Goal: Task Accomplishment & Management: Complete application form

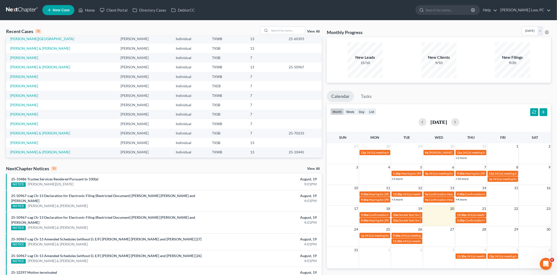
scroll to position [18, 0]
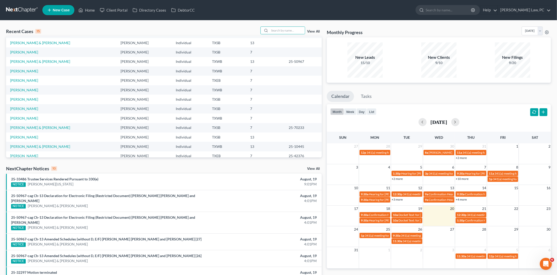
click at [61, 13] on link "New Case" at bounding box center [58, 10] width 32 height 10
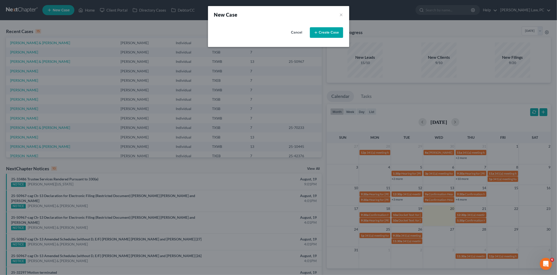
select select "79"
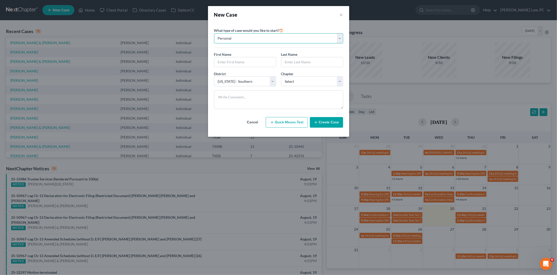
select select "1"
click at [233, 61] on input "text" at bounding box center [278, 62] width 129 height 10
type input "Victore Productions Inc"
select select "80"
select select "0"
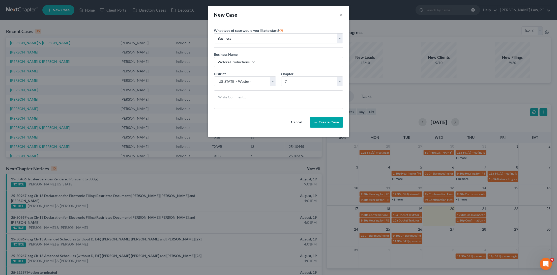
click at [331, 123] on button "Create Case" at bounding box center [326, 122] width 33 height 11
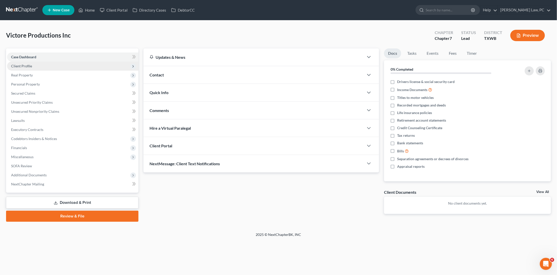
click at [67, 67] on span "Client Profile" at bounding box center [72, 66] width 131 height 9
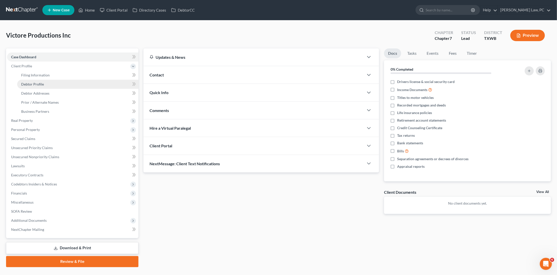
click at [63, 82] on link "Debtor Profile" at bounding box center [77, 84] width 121 height 9
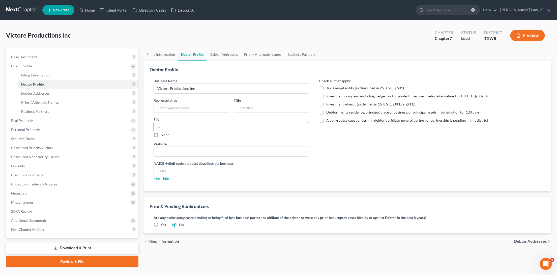
click at [165, 125] on input "text" at bounding box center [231, 127] width 155 height 10
type input "[US_EMPLOYER_IDENTIFICATION_NUMBER]"
click at [179, 105] on input "text" at bounding box center [191, 108] width 75 height 10
click at [255, 107] on input "text" at bounding box center [271, 108] width 75 height 10
click at [198, 108] on input "text" at bounding box center [191, 108] width 75 height 10
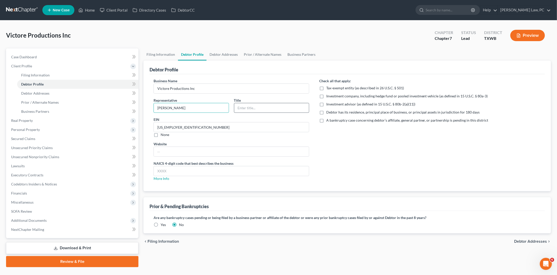
type input "[PERSON_NAME]"
click at [281, 105] on input "text" at bounding box center [271, 108] width 75 height 10
type input "President"
click at [163, 148] on input "text" at bounding box center [231, 152] width 155 height 10
type input "[DOMAIN_NAME]"
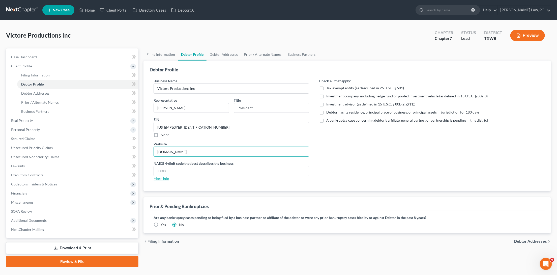
click at [166, 177] on link "More Info" at bounding box center [162, 178] width 16 height 4
click at [197, 166] on input "text" at bounding box center [231, 171] width 155 height 10
type input "7115"
click at [278, 107] on input "President" at bounding box center [271, 108] width 75 height 10
click at [50, 93] on link "Debtor Addresses" at bounding box center [77, 93] width 121 height 9
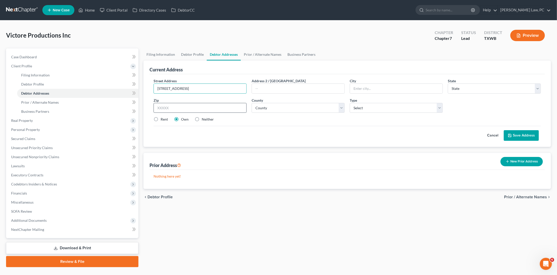
type input "[STREET_ADDRESS]"
type input "78665"
type input "[PERSON_NAME]"
select select "45"
drag, startPoint x: 371, startPoint y: 88, endPoint x: 349, endPoint y: 88, distance: 21.9
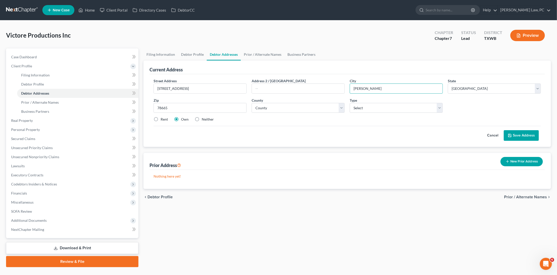
click at [349, 88] on div "City * [PERSON_NAME]" at bounding box center [396, 85] width 98 height 15
click at [359, 87] on input "ROund ROck" at bounding box center [396, 89] width 93 height 10
click at [369, 88] on input "Round ROck" at bounding box center [396, 89] width 93 height 10
type input "Round Rock"
select select "0"
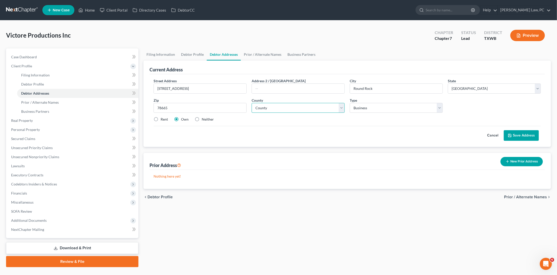
select select "245"
click at [515, 134] on button "Save Address" at bounding box center [521, 135] width 35 height 11
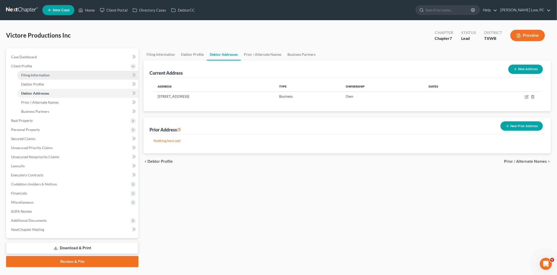
click at [55, 76] on link "Filing Information" at bounding box center [77, 75] width 121 height 9
select select "1"
select select "0"
select select "80"
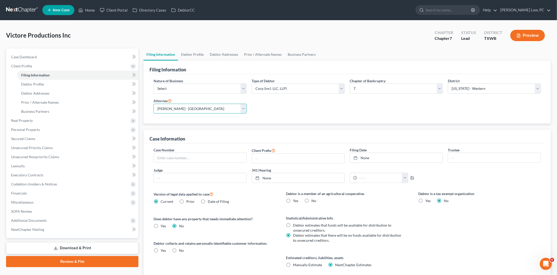
select select "1"
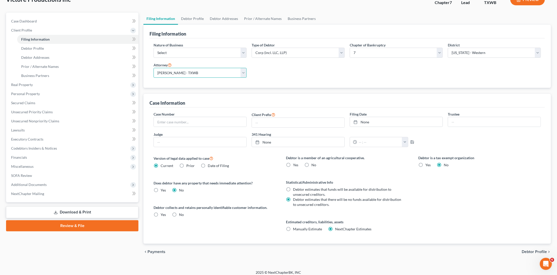
scroll to position [36, 0]
click at [80, 48] on link "Debtor Profile" at bounding box center [77, 48] width 121 height 9
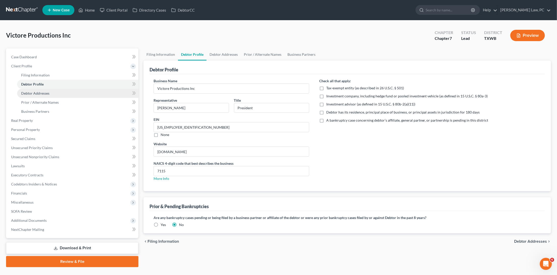
click at [103, 95] on link "Debtor Addresses" at bounding box center [77, 93] width 121 height 9
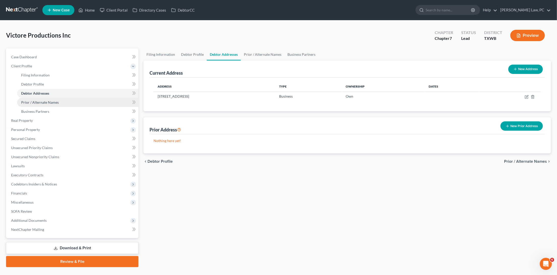
click at [100, 99] on link "Prior / Alternate Names" at bounding box center [77, 102] width 121 height 9
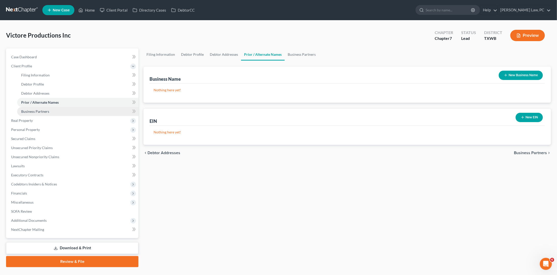
click at [101, 111] on link "Business Partners" at bounding box center [77, 111] width 121 height 9
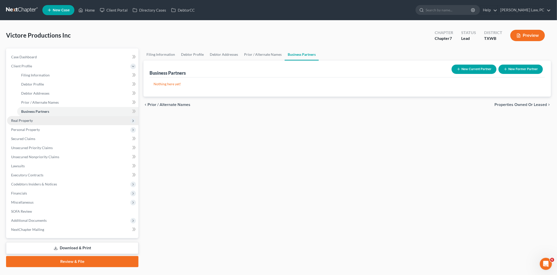
click at [85, 120] on span "Real Property" at bounding box center [72, 120] width 131 height 9
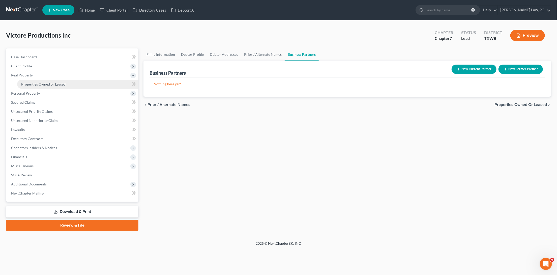
click at [63, 85] on link "Properties Owned or Leased" at bounding box center [77, 84] width 121 height 9
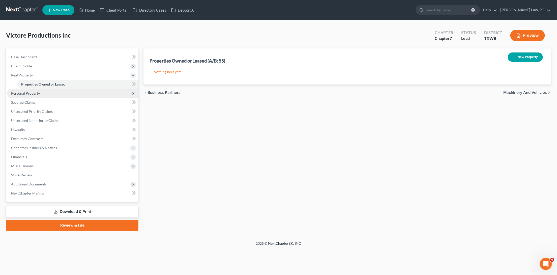
click at [61, 93] on span "Personal Property" at bounding box center [72, 93] width 131 height 9
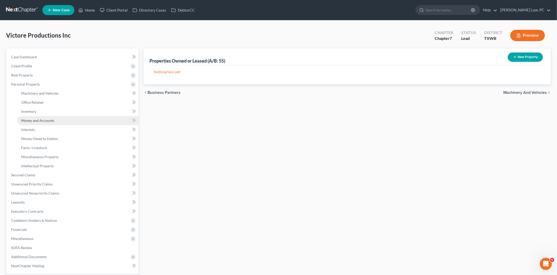
click at [56, 117] on link "Money and Accounts" at bounding box center [77, 120] width 121 height 9
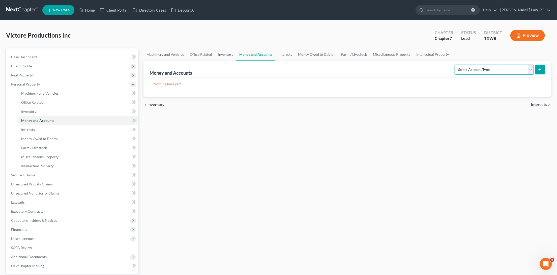
select select "checking"
click at [542, 69] on button "submit" at bounding box center [540, 70] width 10 height 10
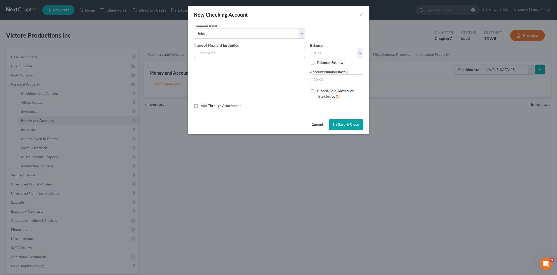
click at [215, 51] on input "text" at bounding box center [249, 53] width 111 height 10
type input "Navy FCU"
click at [333, 81] on input "text" at bounding box center [337, 80] width 53 height 10
type input "1917"
click at [351, 124] on span "Save & Close" at bounding box center [348, 124] width 21 height 4
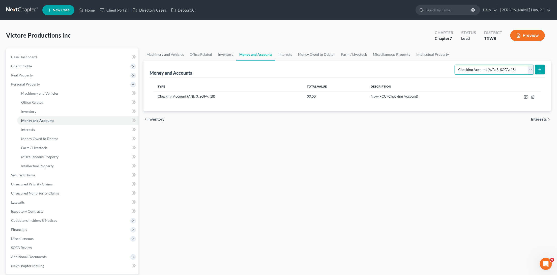
select select "savings"
click at [542, 63] on div "Select Account Type Brokerage (A/B: 3, SOFA: 18) Cash on Hand (A/B: 2) Certific…" at bounding box center [499, 69] width 92 height 13
click at [541, 68] on icon "submit" at bounding box center [540, 70] width 4 height 4
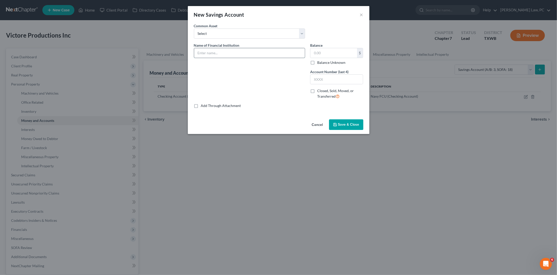
click at [240, 49] on input "text" at bounding box center [249, 53] width 111 height 10
type input "Navy FCU"
click at [324, 78] on input "text" at bounding box center [337, 80] width 53 height 10
type input "4583"
click at [347, 124] on span "Save & Close" at bounding box center [348, 124] width 21 height 4
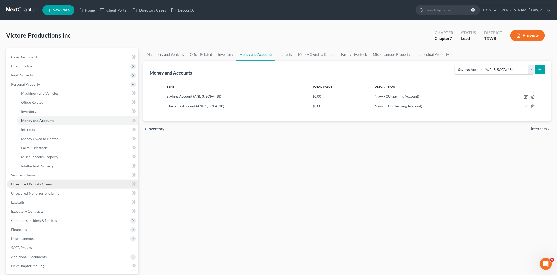
click at [41, 183] on link "Unsecured Priority Claims" at bounding box center [72, 184] width 131 height 9
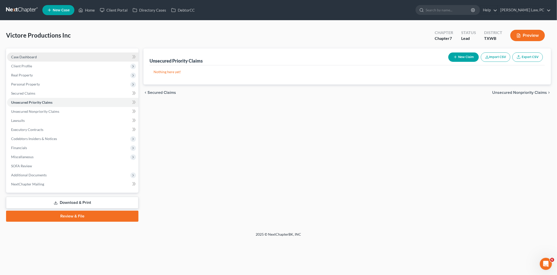
click at [43, 57] on link "Case Dashboard" at bounding box center [72, 56] width 131 height 9
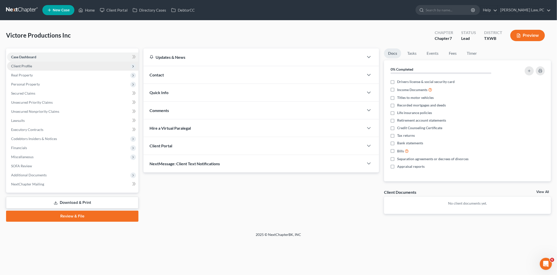
click at [41, 63] on span "Client Profile" at bounding box center [72, 66] width 131 height 9
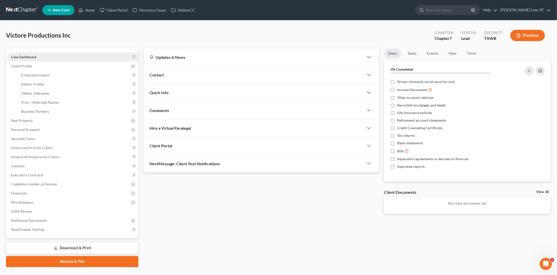
click at [61, 58] on link "Case Dashboard" at bounding box center [72, 56] width 131 height 9
click at [131, 64] on icon at bounding box center [133, 66] width 4 height 4
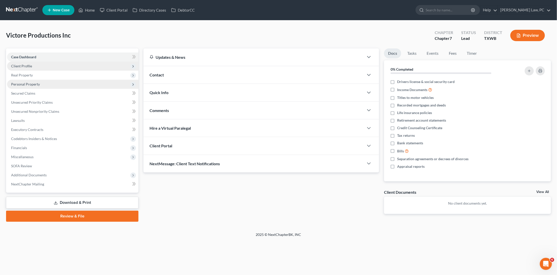
click at [57, 80] on span "Personal Property" at bounding box center [72, 84] width 131 height 9
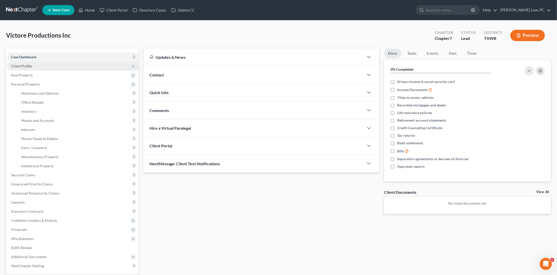
click at [22, 10] on link at bounding box center [22, 10] width 32 height 9
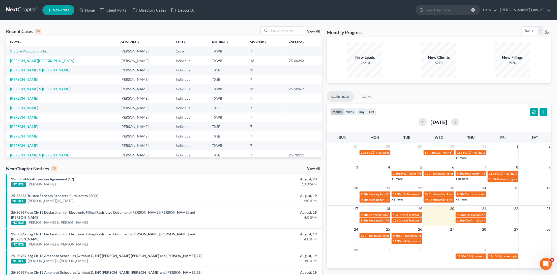
click at [40, 49] on link "Victore Productions Inc" at bounding box center [29, 51] width 38 height 4
